Goal: Use online tool/utility: Utilize a website feature to perform a specific function

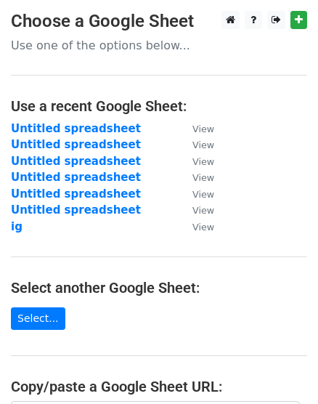
scroll to position [198, 0]
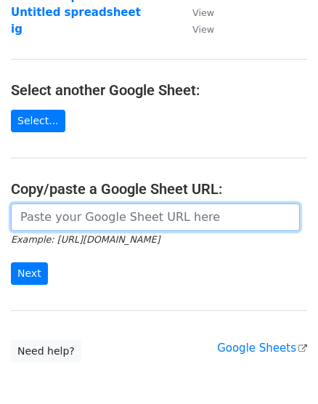
click at [73, 216] on input "url" at bounding box center [155, 217] width 289 height 28
paste input "[URL][DOMAIN_NAME]"
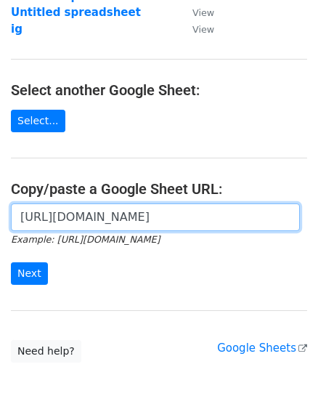
scroll to position [0, 386]
type input "https://docs.google.com/spreadsheets/d/1_bOR5MCeGHEyyavPR0sWgfZ4IJHdpXRCTtg9DlQ…"
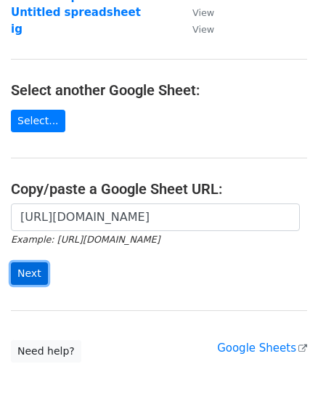
click at [36, 269] on input "Next" at bounding box center [29, 273] width 37 height 23
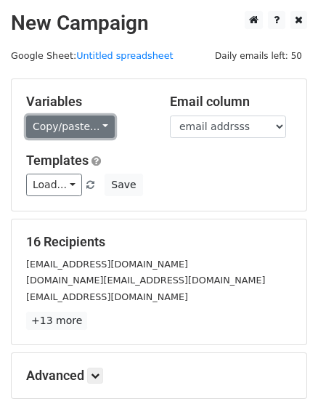
click at [94, 123] on link "Copy/paste..." at bounding box center [70, 126] width 89 height 23
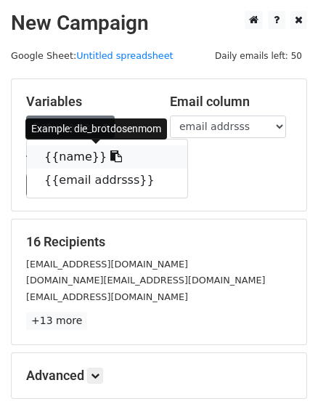
click at [78, 158] on link "{{name}}" at bounding box center [107, 156] width 161 height 23
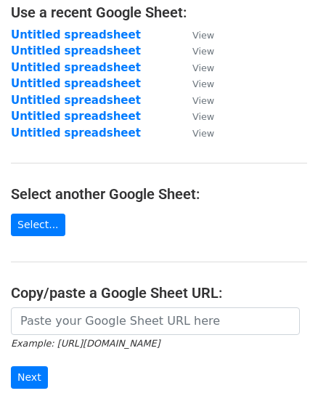
scroll to position [131, 0]
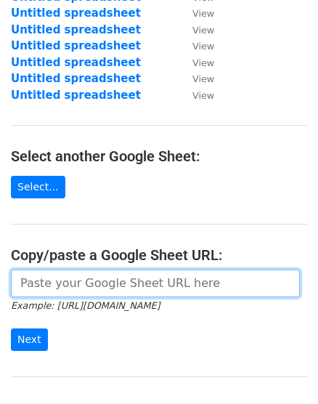
click at [76, 278] on input "url" at bounding box center [155, 283] width 289 height 28
paste input "https://docs.google.com/spreadsheets/d/109RuWabFu4EdClbx5QPilHsUMAFrJgF45-NhEK_…"
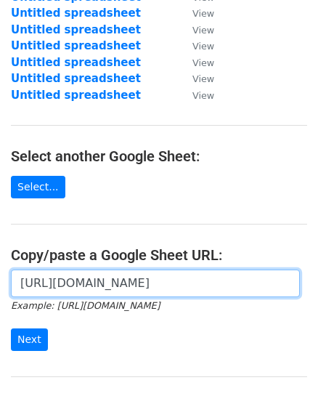
scroll to position [0, 366]
type input "https://docs.google.com/spreadsheets/d/109RuWabFu4EdClbx5QPilHsUMAFrJgF45-NhEK_…"
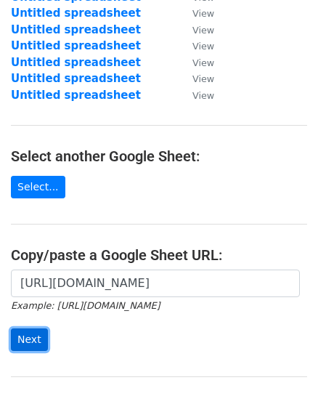
scroll to position [0, 0]
click at [33, 333] on input "Next" at bounding box center [29, 339] width 37 height 23
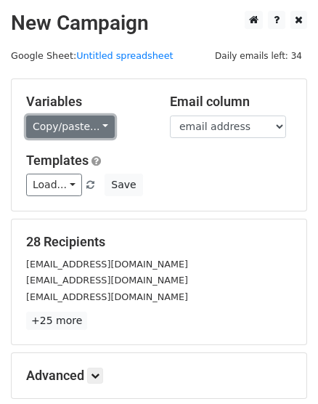
click at [68, 133] on link "Copy/paste..." at bounding box center [70, 126] width 89 height 23
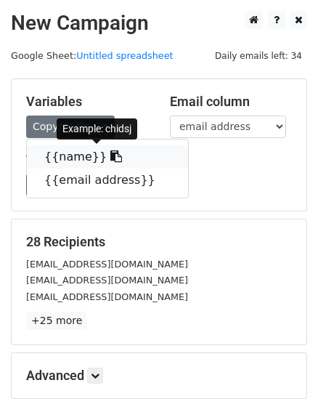
click at [57, 161] on link "{{name}}" at bounding box center [107, 156] width 161 height 23
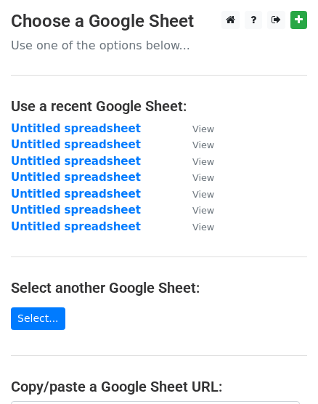
scroll to position [198, 0]
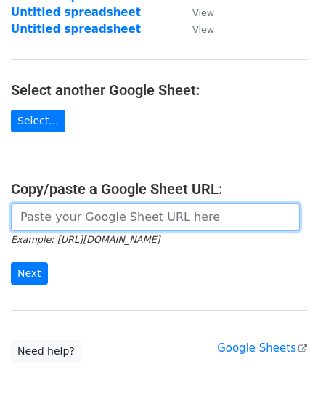
click at [82, 222] on input "url" at bounding box center [155, 217] width 289 height 28
paste input "[URL][DOMAIN_NAME]"
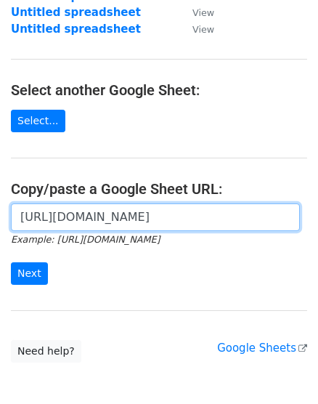
scroll to position [0, 369]
type input "https://docs.google.com/spreadsheets/d/1yQ0dPDvti6cYjx4UYqX5XUMaMvnTOcUJgc41luD…"
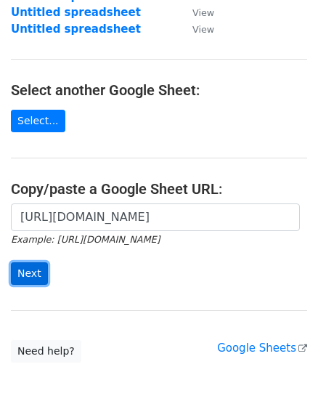
scroll to position [0, 0]
click at [31, 275] on input "Next" at bounding box center [29, 273] width 37 height 23
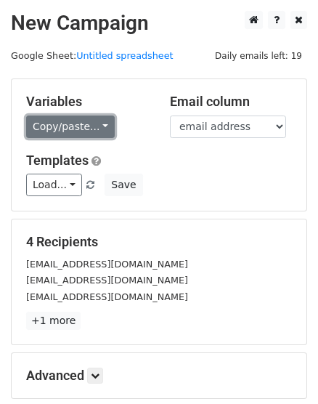
click at [86, 133] on link "Copy/paste..." at bounding box center [70, 126] width 89 height 23
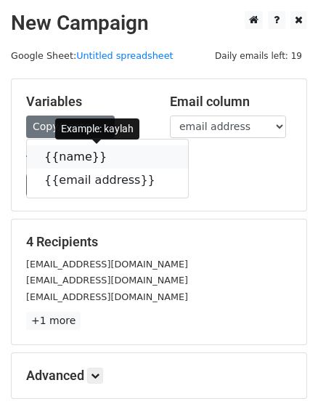
click at [77, 154] on link "{{name}}" at bounding box center [107, 156] width 161 height 23
